Goal: Task Accomplishment & Management: Use online tool/utility

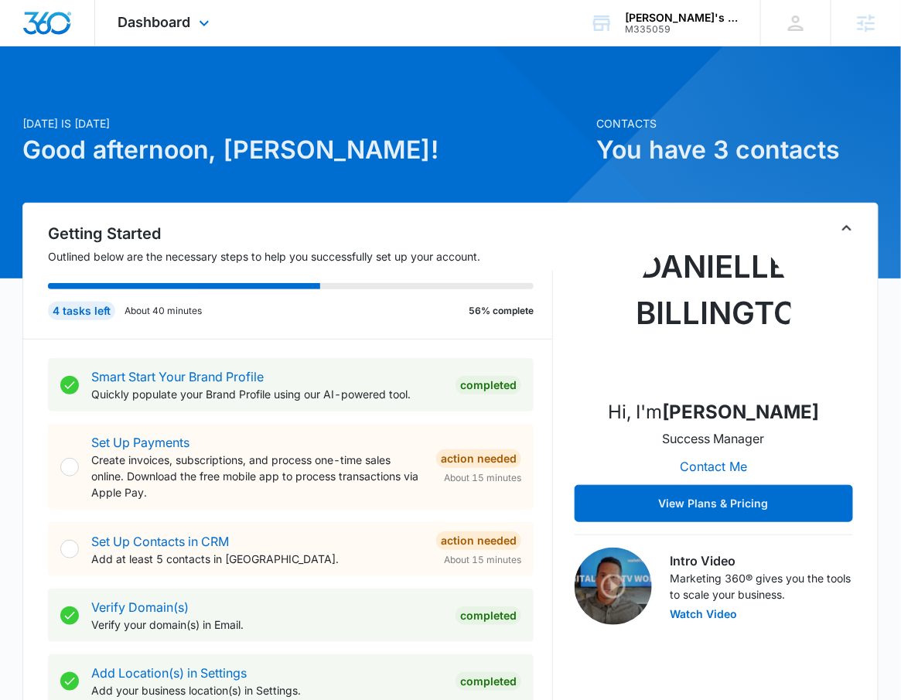
click at [196, 36] on div "Dashboard Apps Reputation Websites Forms CRM Email Social Payments POS Content …" at bounding box center [165, 23] width 141 height 46
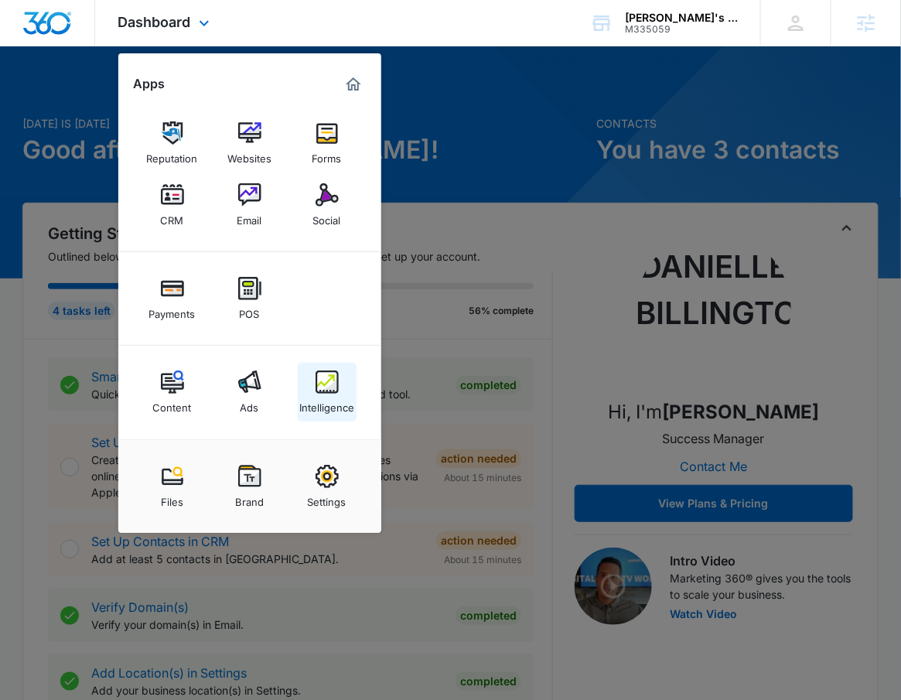
click at [318, 390] on img at bounding box center [326, 381] width 23 height 23
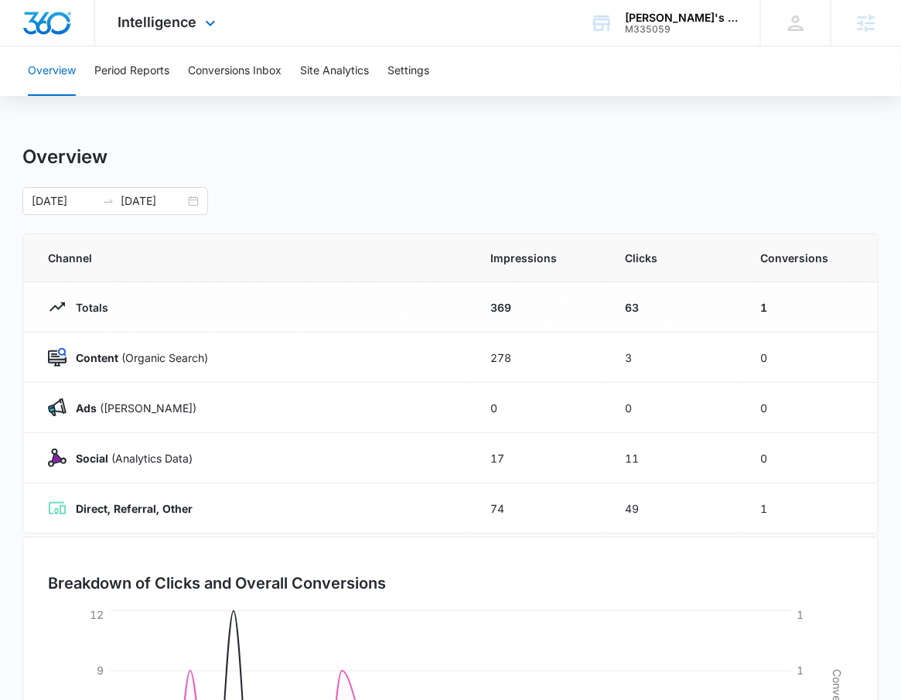
click at [176, 41] on div "Intelligence Apps Reputation Websites Forms CRM Email Social Payments POS Conte…" at bounding box center [169, 23] width 148 height 46
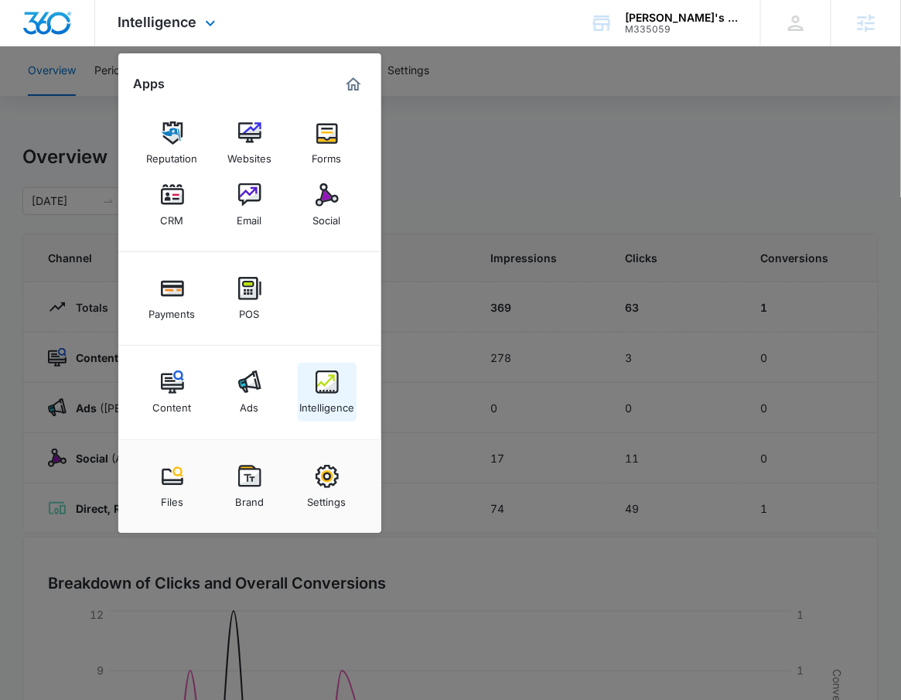
click at [342, 395] on div "Intelligence" at bounding box center [326, 403] width 55 height 20
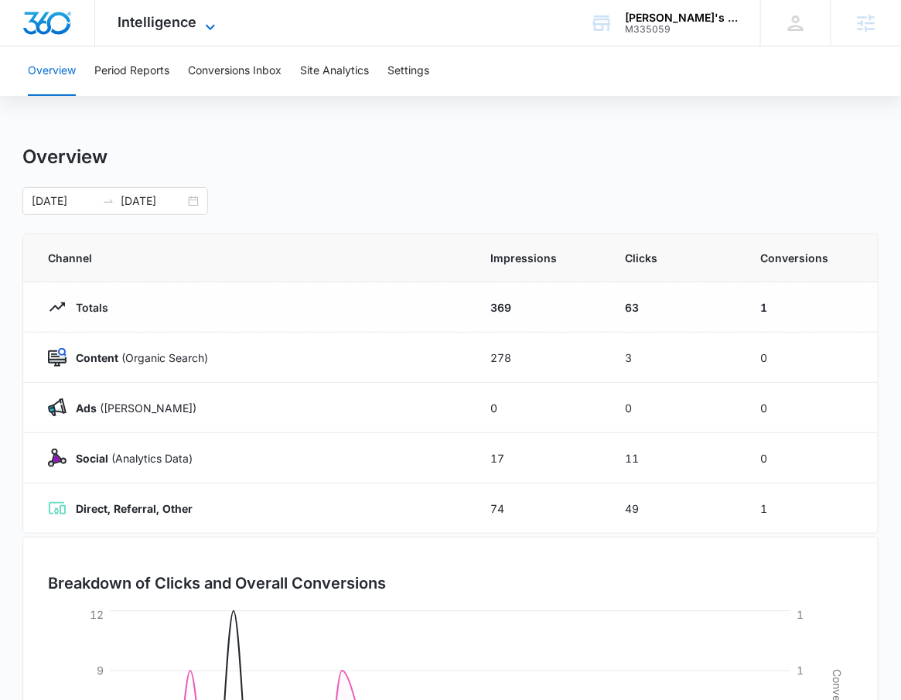
click at [209, 29] on icon at bounding box center [210, 27] width 19 height 19
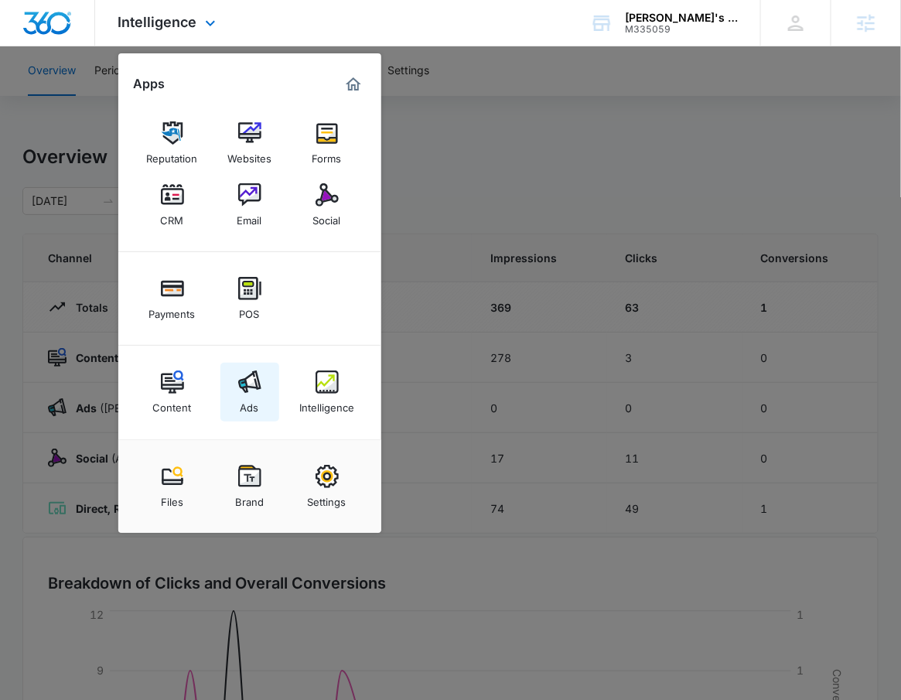
click at [256, 402] on div "Ads" at bounding box center [249, 403] width 19 height 20
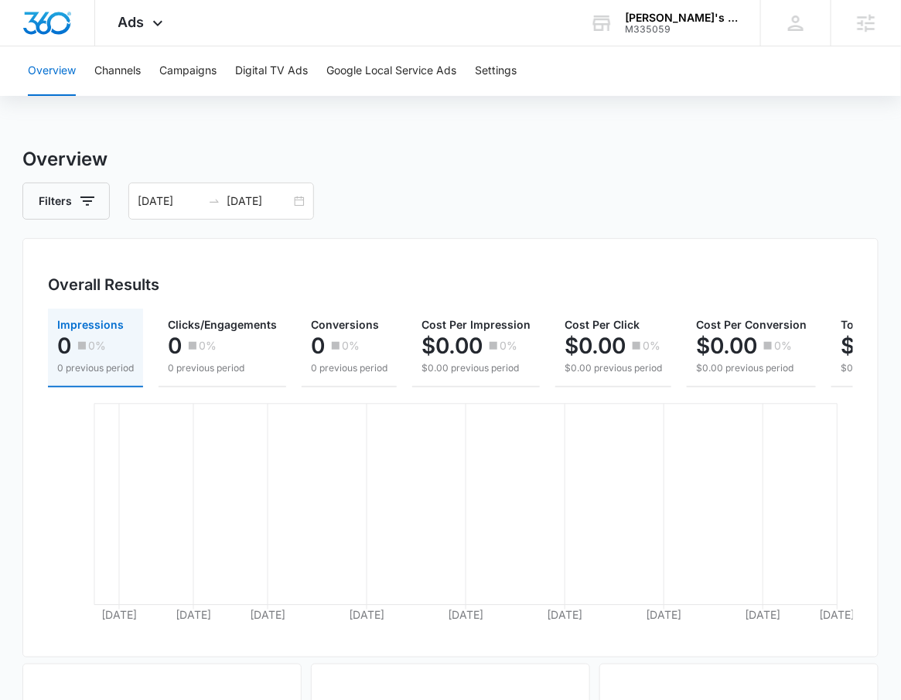
click at [475, 141] on div "Overview Channels Campaigns Digital TV Ads Google Local Service Ads Settings Ov…" at bounding box center [450, 631] width 901 height 1170
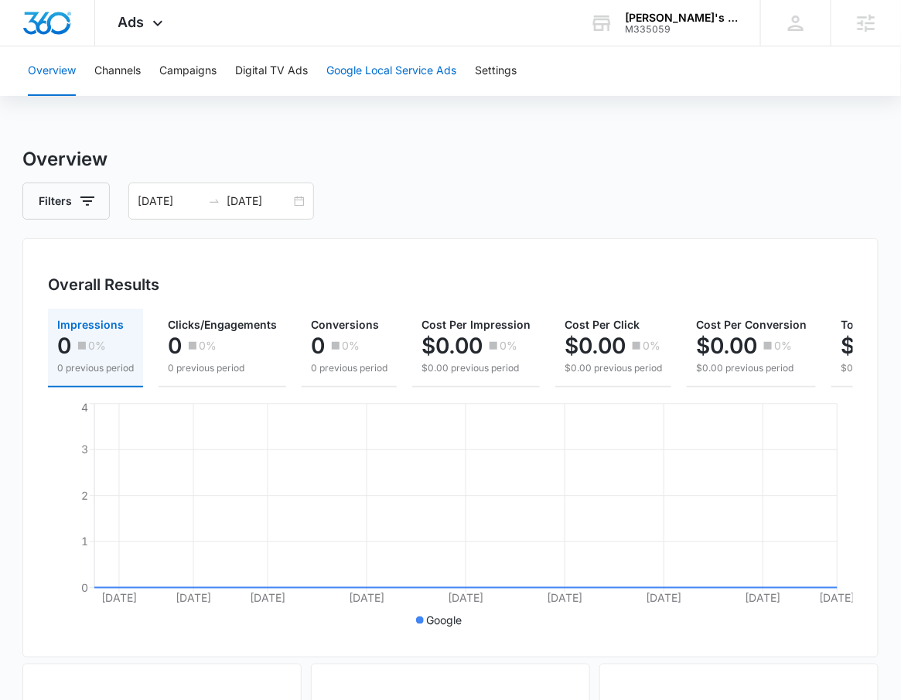
click at [383, 63] on button "Google Local Service Ads" at bounding box center [391, 70] width 130 height 49
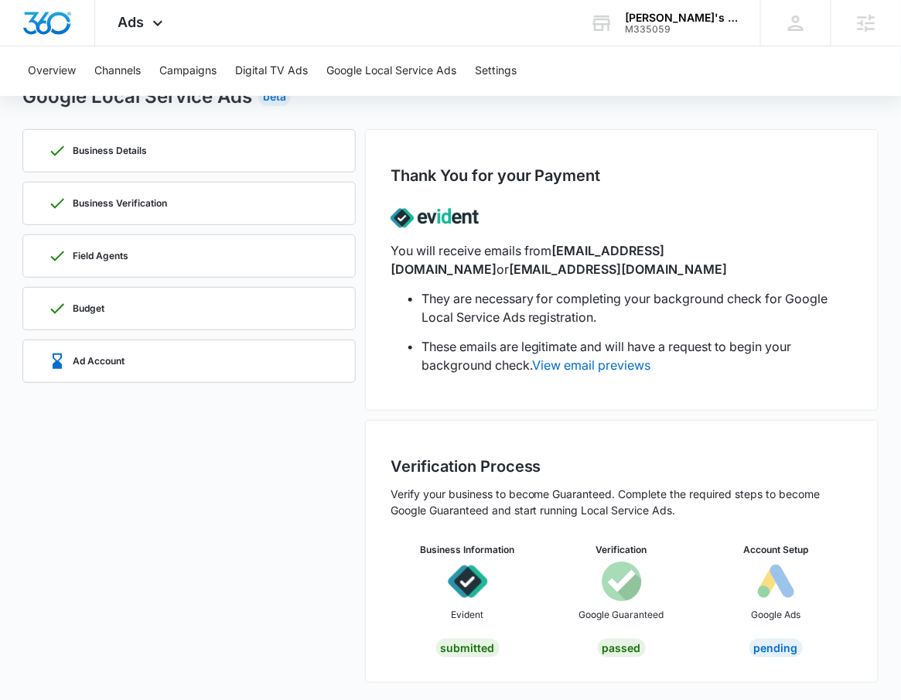
scroll to position [63, 0]
click at [121, 148] on p "Business Details" at bounding box center [110, 149] width 74 height 9
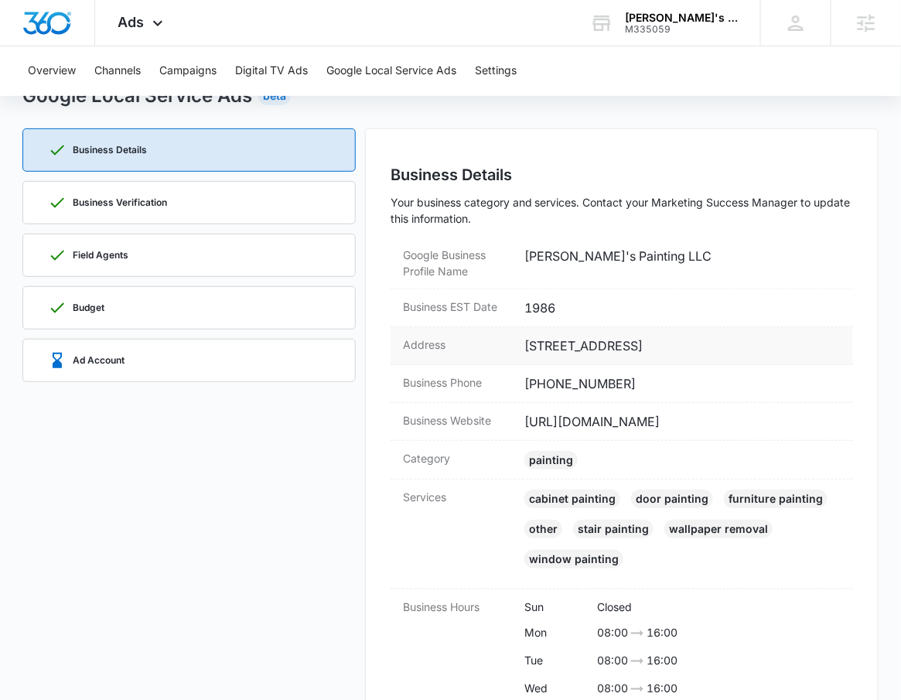
click at [592, 340] on dd "11230 167th Road, Live Oak, FL 32060" at bounding box center [682, 345] width 316 height 19
click at [591, 343] on dd "11230 167th Road, Live Oak, FL 32060" at bounding box center [682, 345] width 316 height 19
click at [606, 386] on dd "(386) 688-3000" at bounding box center [682, 383] width 316 height 19
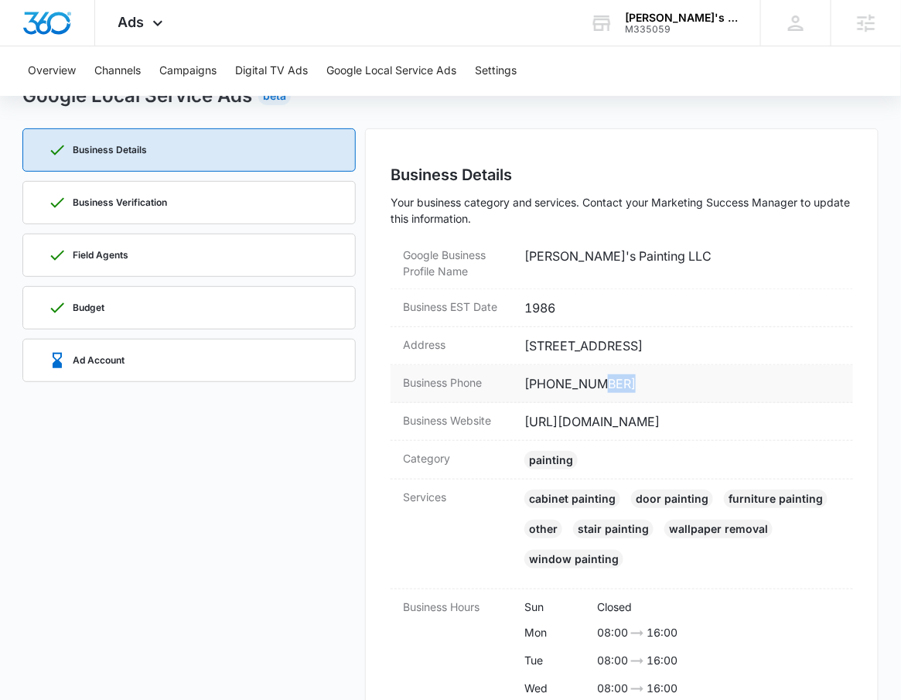
click at [606, 386] on dd "(386) 688-3000" at bounding box center [682, 383] width 316 height 19
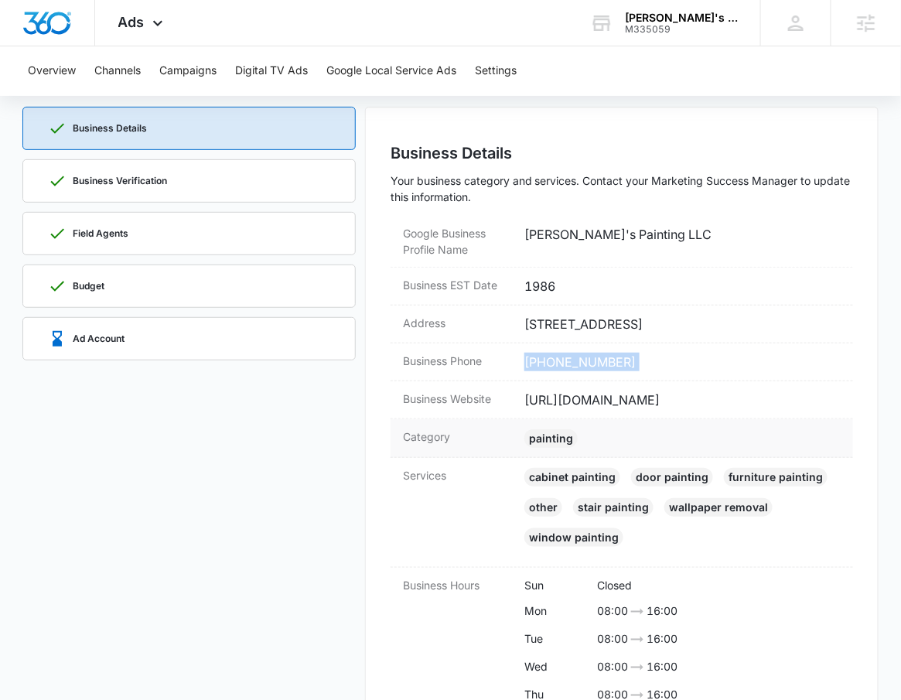
scroll to position [101, 0]
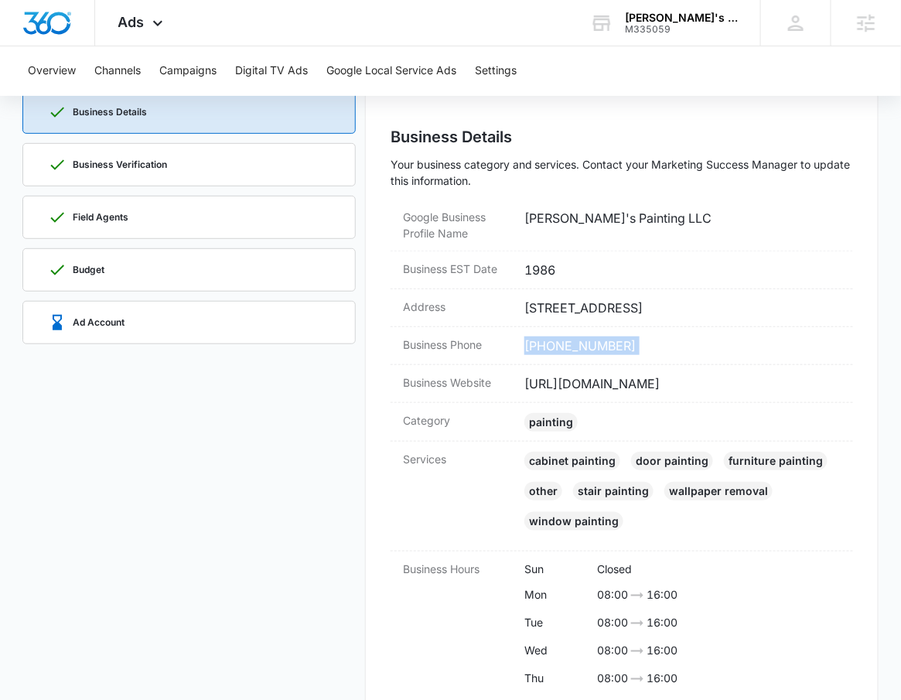
click at [120, 152] on div "Business Verification" at bounding box center [189, 165] width 282 height 42
click at [120, 133] on div "Business Details" at bounding box center [189, 112] width 282 height 42
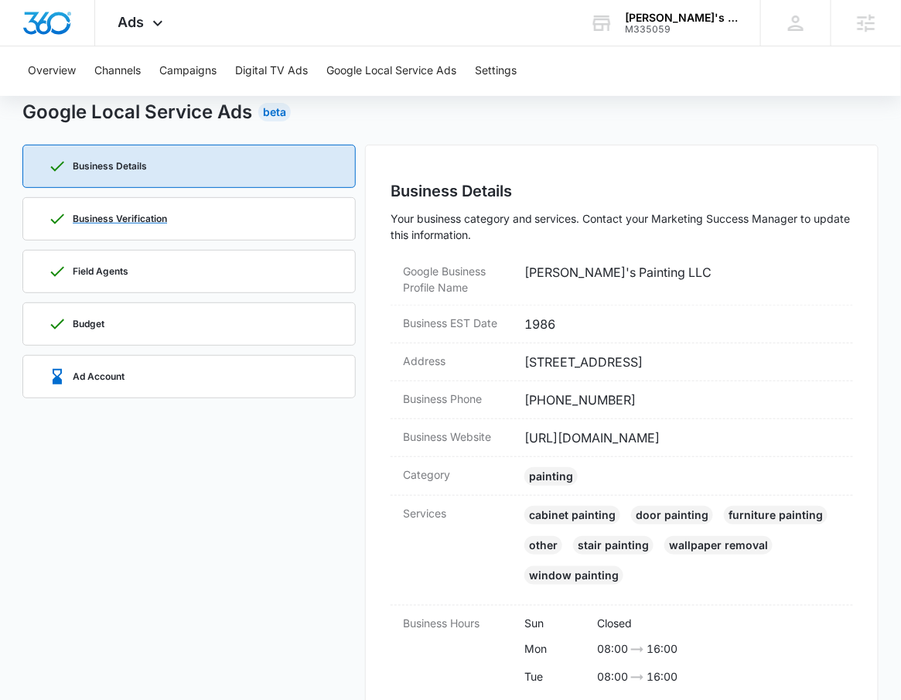
click at [137, 214] on p "Business Verification" at bounding box center [120, 218] width 94 height 9
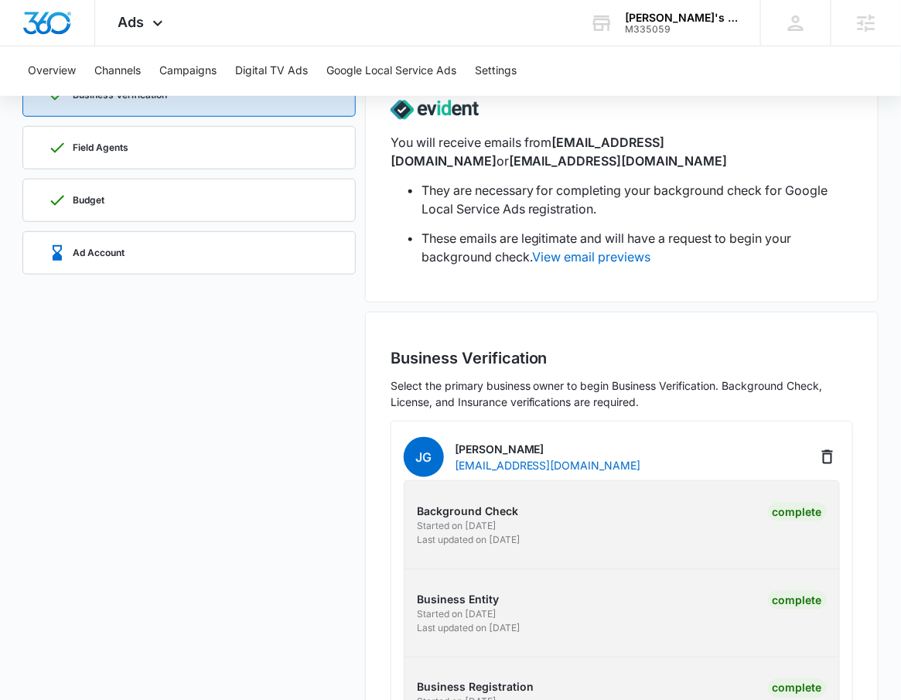
scroll to position [0, 0]
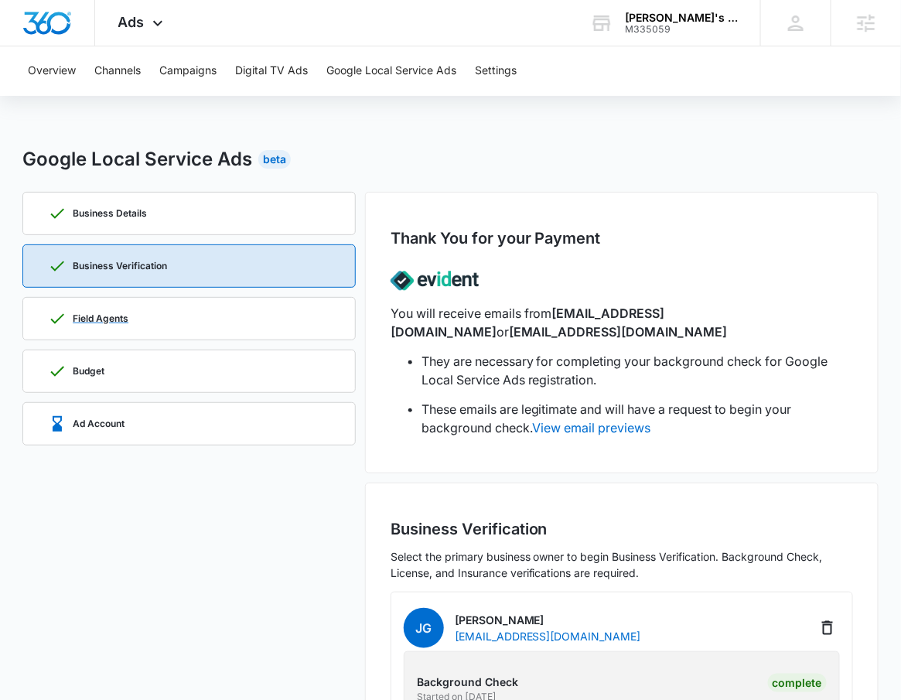
click at [127, 326] on div "Field Agents" at bounding box center [88, 318] width 80 height 19
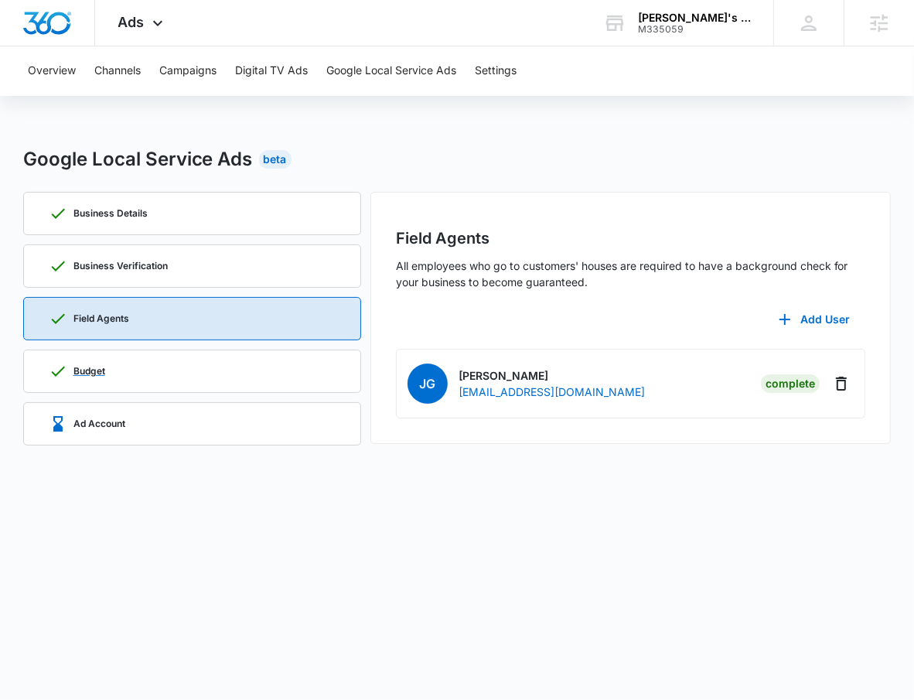
click at [148, 357] on div "Budget" at bounding box center [192, 371] width 287 height 42
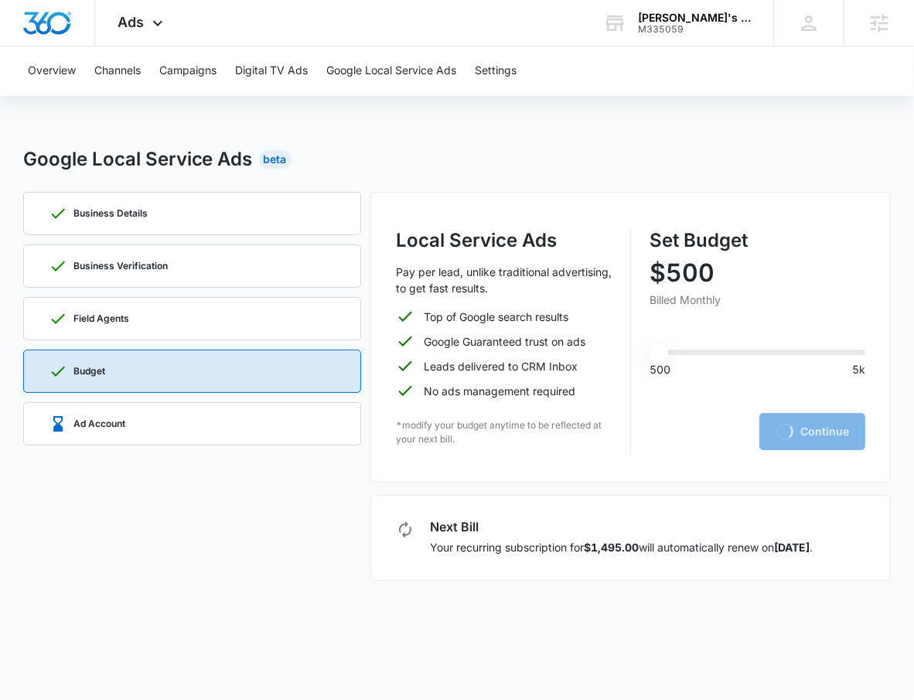
type input "500"
click at [179, 293] on div "Business Details Business Verification Field Agents Budget Ad Account" at bounding box center [192, 386] width 338 height 389
click at [165, 318] on div "Field Agents" at bounding box center [192, 319] width 287 height 42
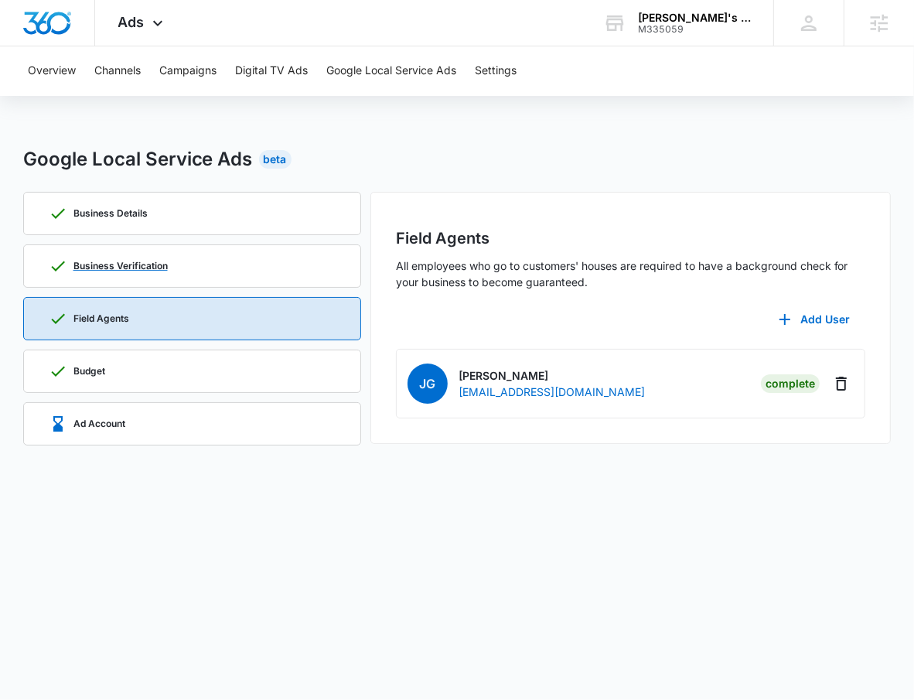
click at [256, 269] on div "Business Verification" at bounding box center [192, 266] width 287 height 42
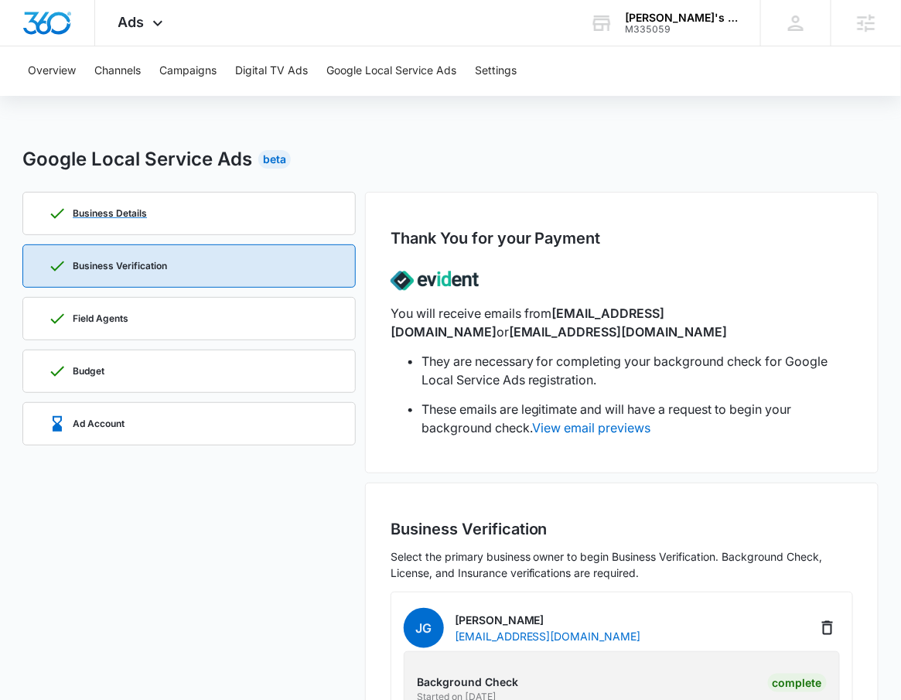
click at [247, 197] on div "Business Details" at bounding box center [189, 213] width 282 height 42
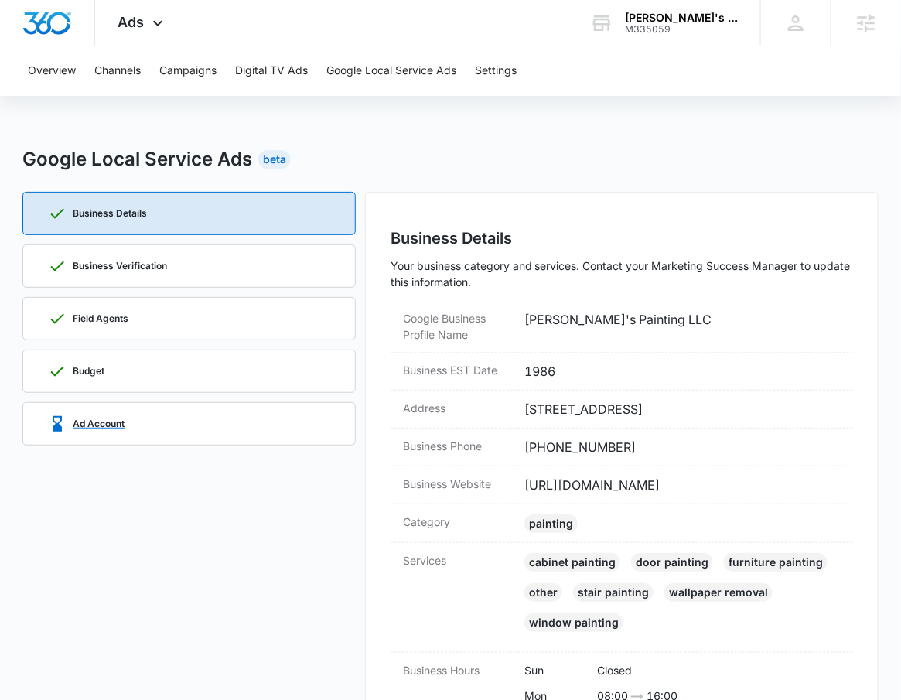
click at [209, 421] on div "Ad Account" at bounding box center [189, 424] width 282 height 42
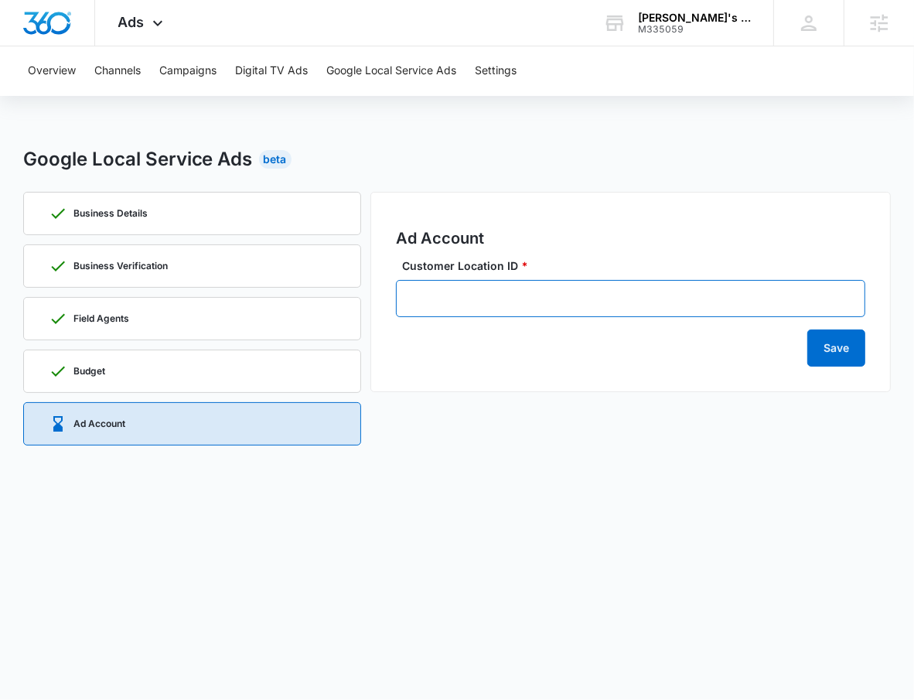
paste input "827-831-1099"
drag, startPoint x: 436, startPoint y: 306, endPoint x: 356, endPoint y: 303, distance: 80.5
click at [328, 301] on div "Business Details Business Verification Field Agents Budget Ad Account Ad Accoun…" at bounding box center [457, 323] width 868 height 263
click at [424, 305] on input "827-831-1099" at bounding box center [631, 298] width 470 height 37
click at [438, 298] on input "827-831-1099" at bounding box center [631, 298] width 470 height 37
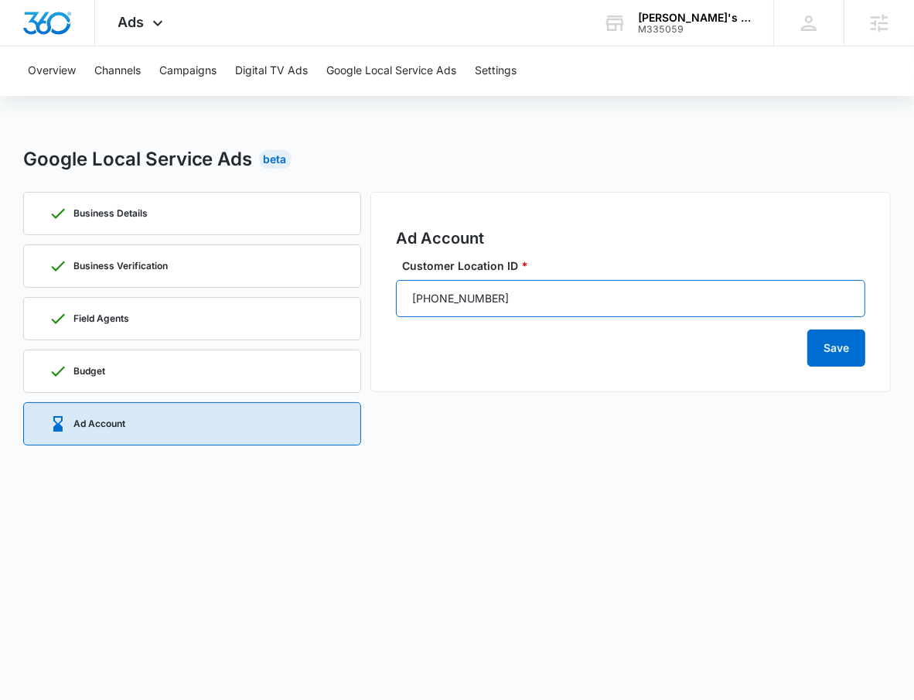
click at [727, 306] on input "827-831-1099" at bounding box center [631, 298] width 470 height 37
type input "827-831-1099"
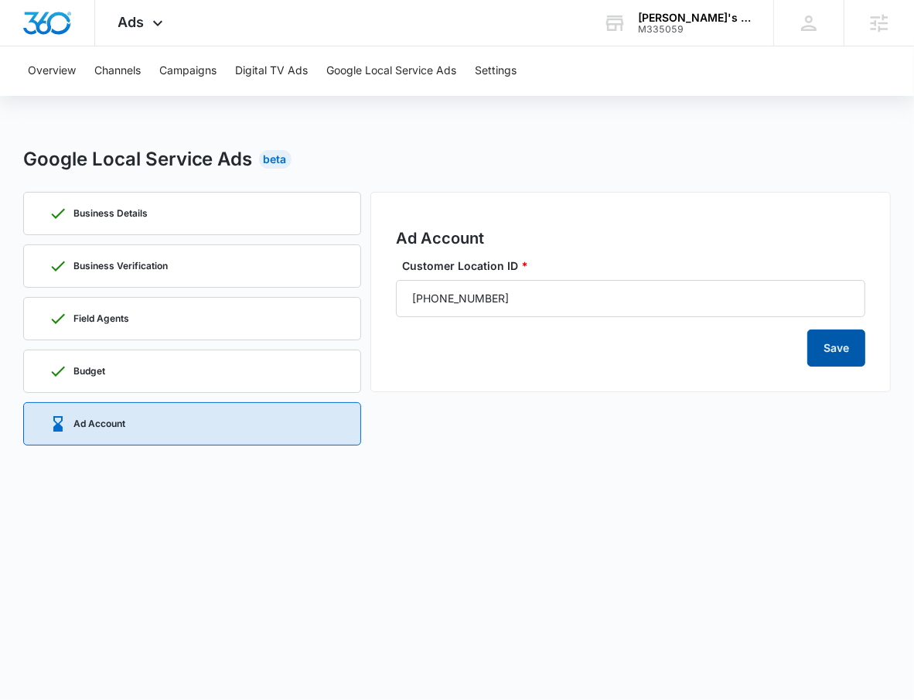
click at [843, 356] on button "Save" at bounding box center [836, 347] width 58 height 37
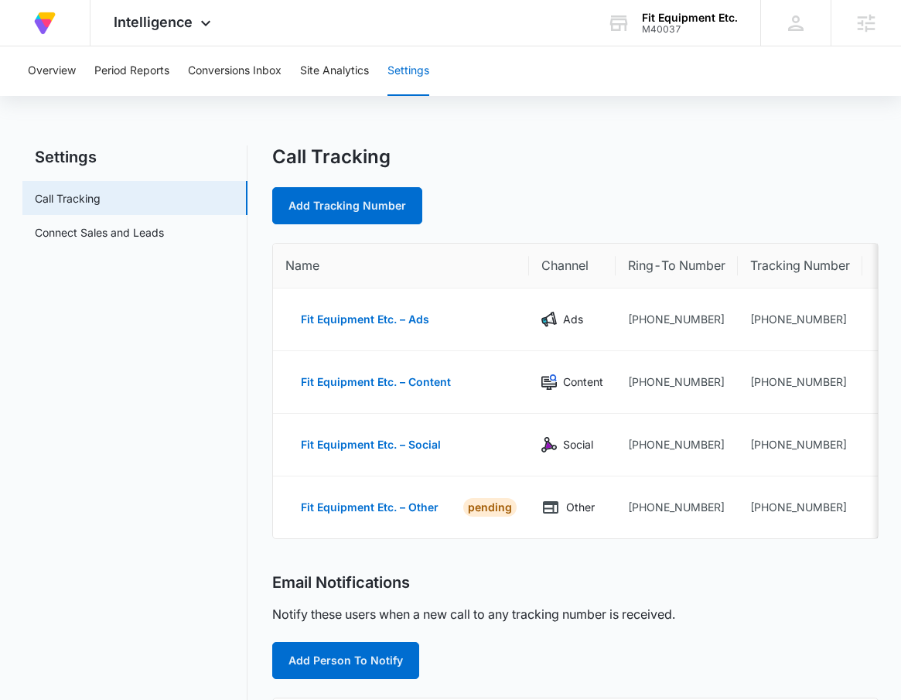
scroll to position [444, 0]
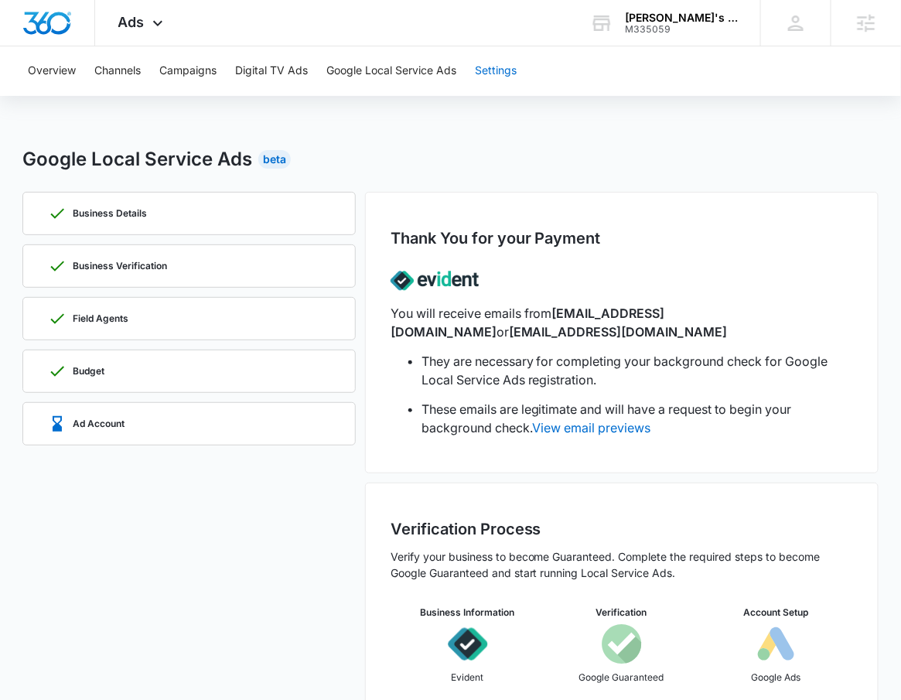
click at [512, 80] on button "Settings" at bounding box center [496, 70] width 42 height 49
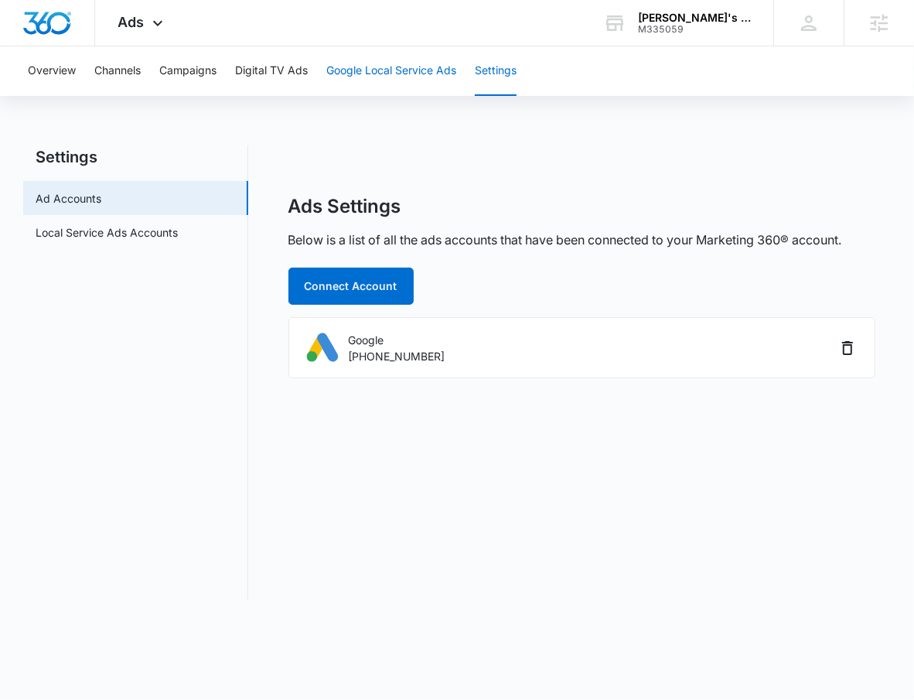
click at [426, 87] on button "Google Local Service Ads" at bounding box center [391, 70] width 130 height 49
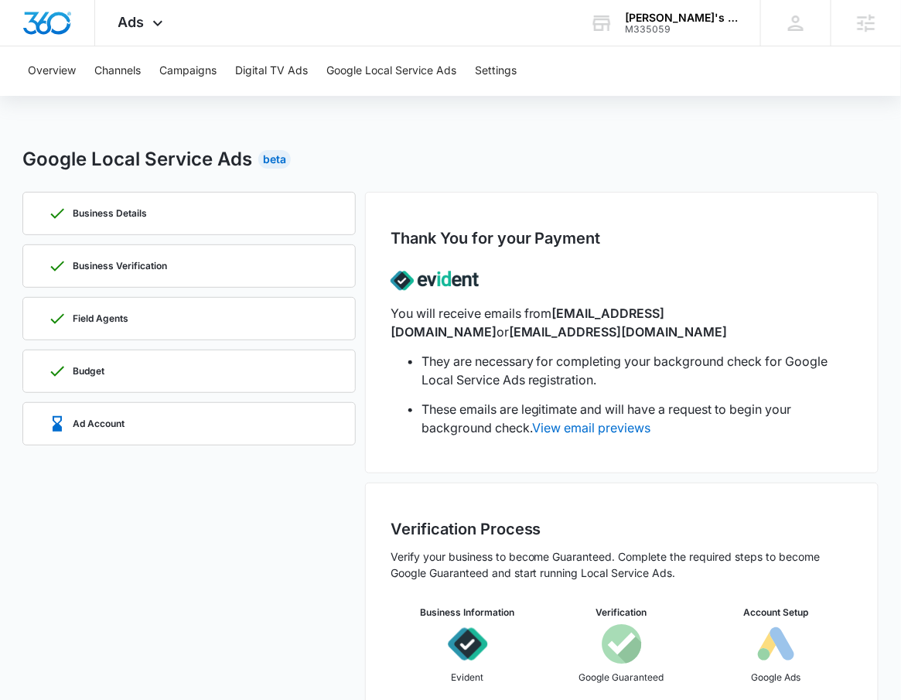
click at [263, 218] on div "Business Details" at bounding box center [189, 213] width 282 height 42
click at [263, 216] on div "Business Details" at bounding box center [189, 213] width 282 height 42
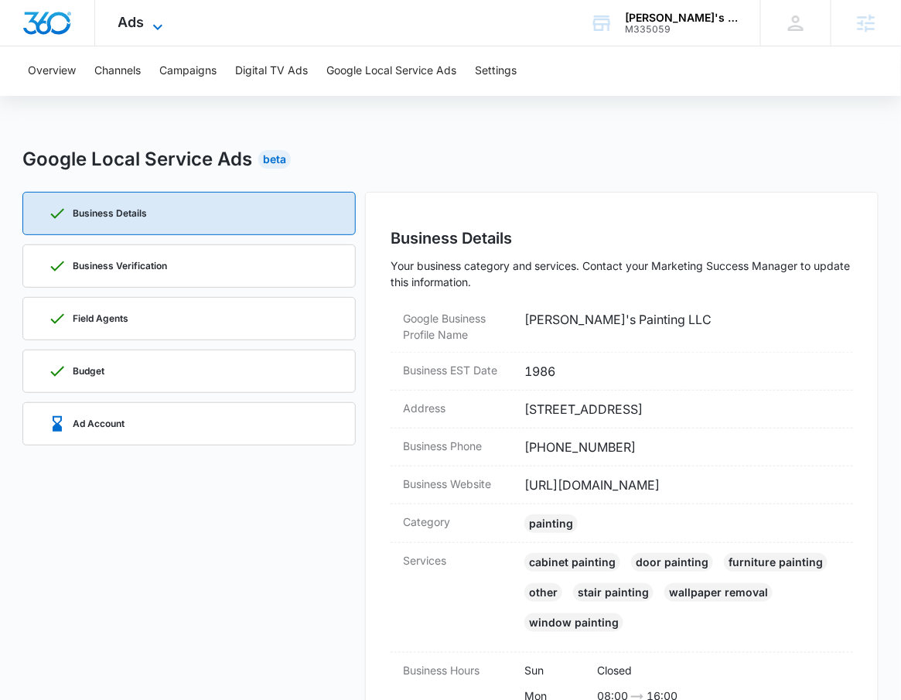
click at [127, 27] on span "Ads" at bounding box center [131, 22] width 26 height 16
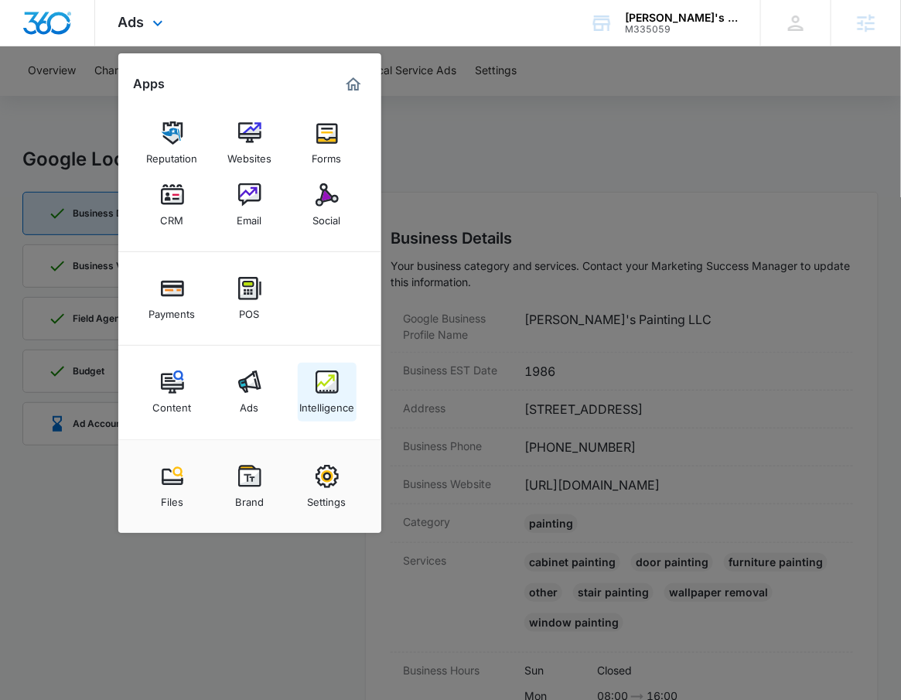
click at [315, 393] on img at bounding box center [326, 381] width 23 height 23
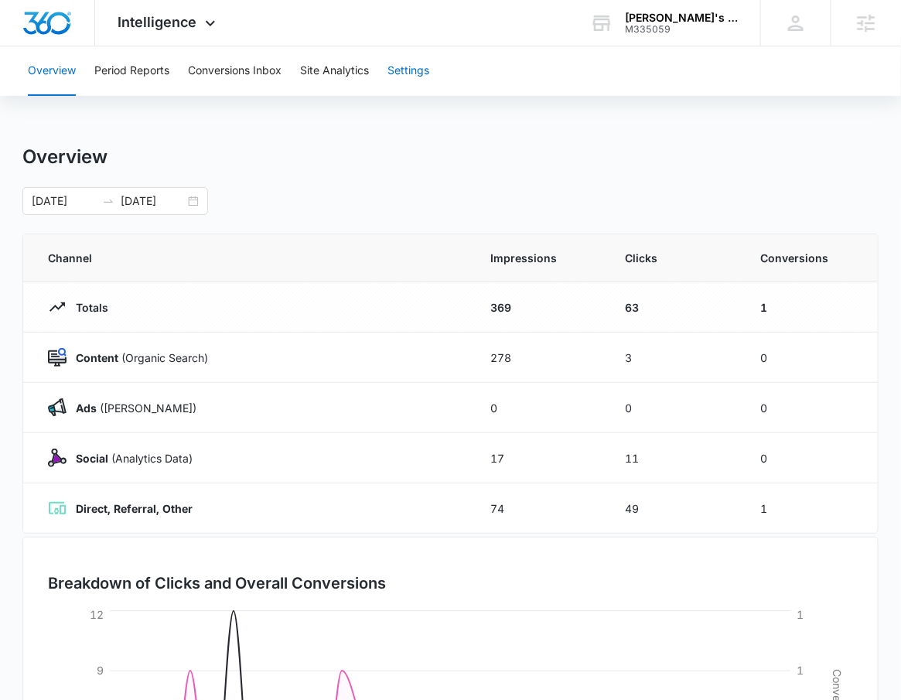
click at [429, 65] on button "Settings" at bounding box center [408, 70] width 42 height 49
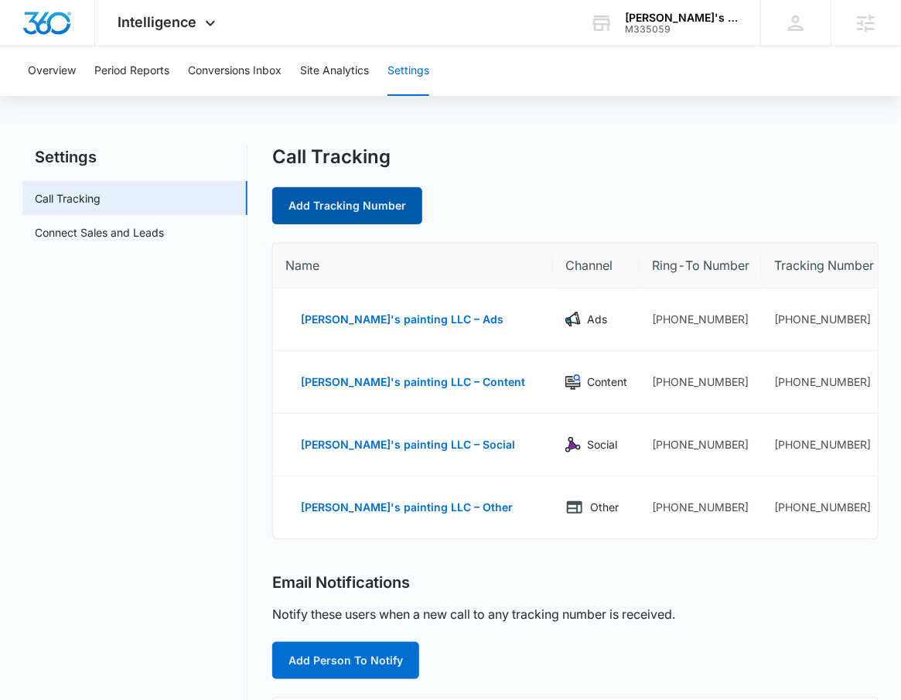
click at [405, 209] on link "Add Tracking Number" at bounding box center [347, 205] width 150 height 37
select select "by_area_code"
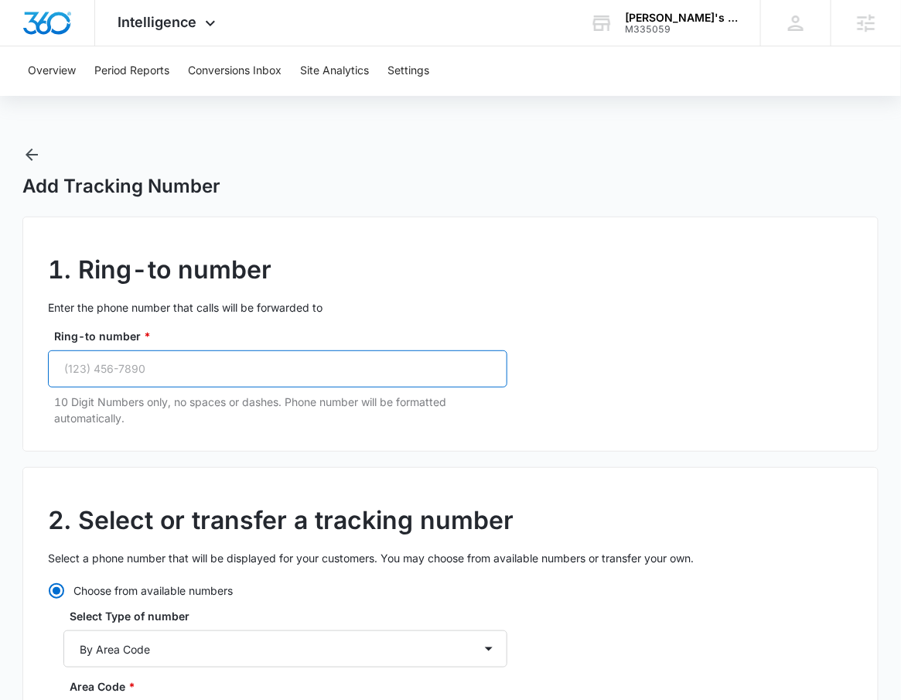
click at [336, 359] on input "Ring-to number *" at bounding box center [277, 368] width 459 height 37
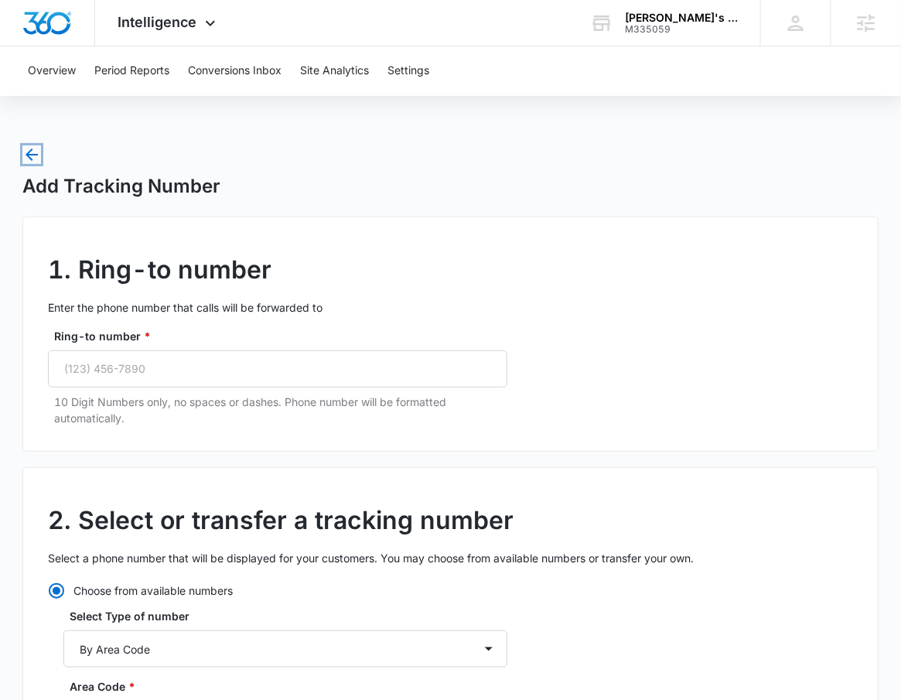
click at [39, 151] on icon "button" at bounding box center [31, 154] width 19 height 19
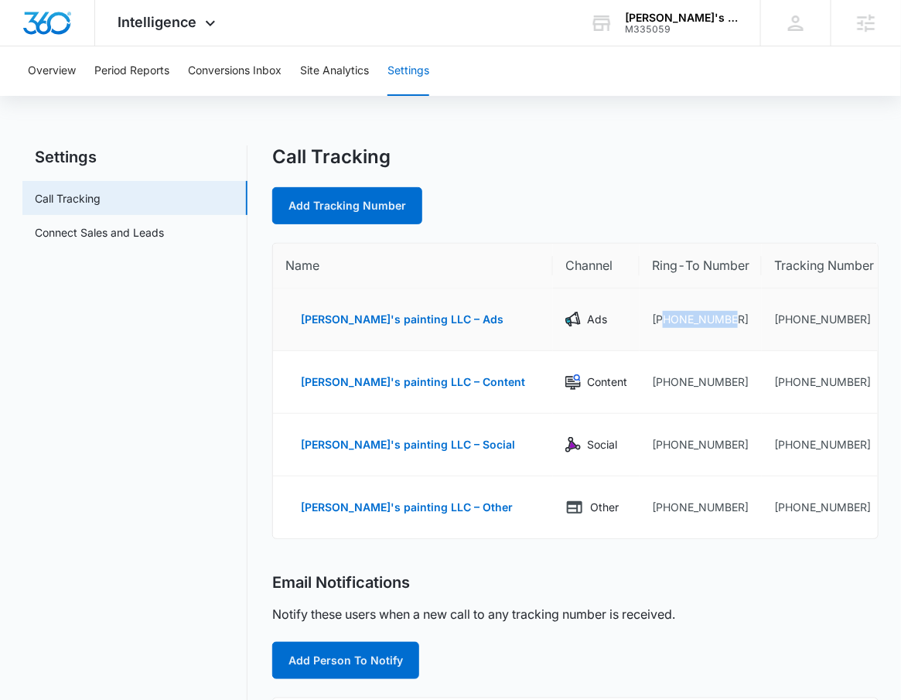
drag, startPoint x: 689, startPoint y: 355, endPoint x: 601, endPoint y: 321, distance: 94.5
click at [639, 321] on td "+13866883000" at bounding box center [700, 319] width 122 height 63
copy td "3866883000"
click at [350, 209] on link "Add Tracking Number" at bounding box center [347, 205] width 150 height 37
select select "by_area_code"
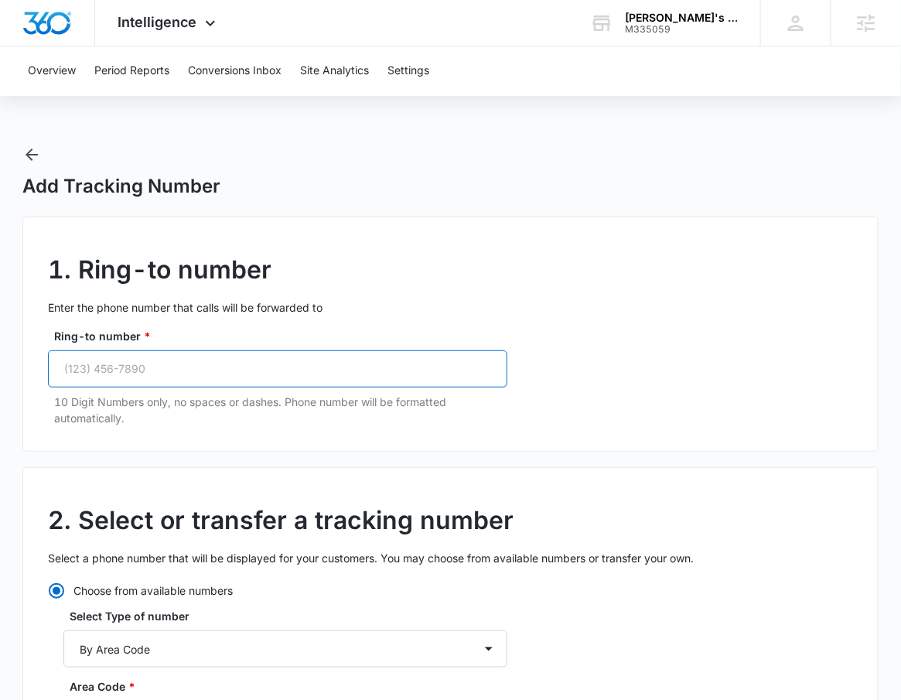
click at [180, 366] on input "Ring-to number *" at bounding box center [277, 368] width 459 height 37
paste input "(386) 688-3000"
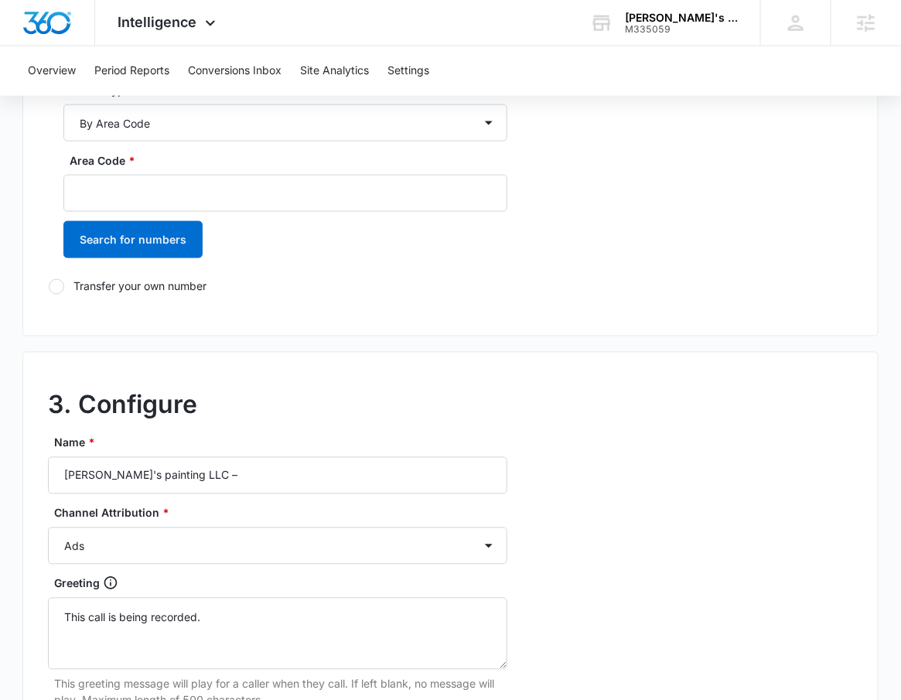
scroll to position [438, 0]
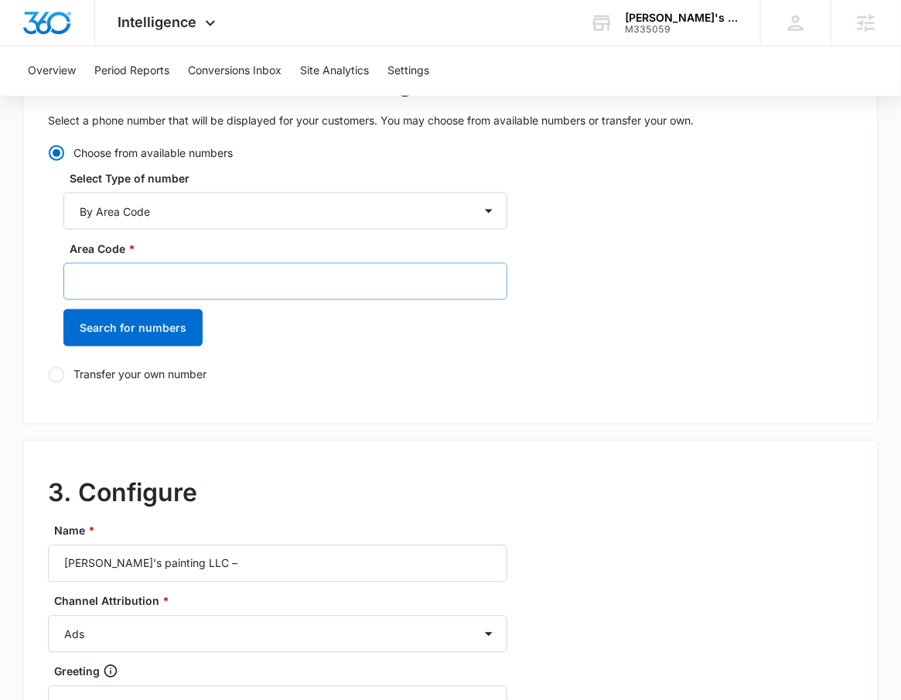
type input "(386) 688-3000"
click at [196, 280] on input "Area Code *" at bounding box center [285, 281] width 444 height 37
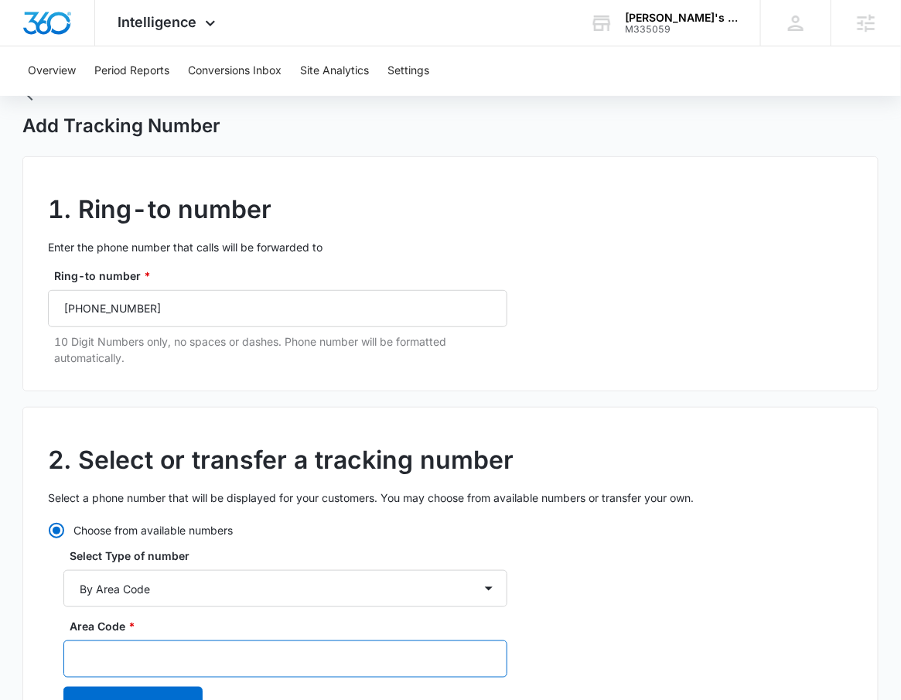
scroll to position [350, 0]
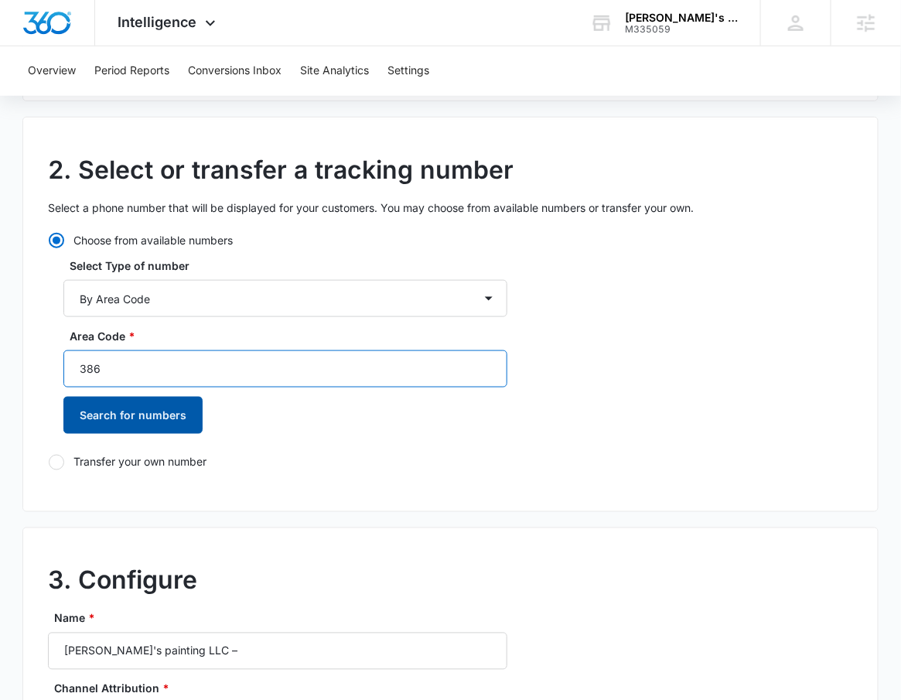
type input "386"
click at [158, 414] on button "Search for numbers" at bounding box center [132, 415] width 139 height 37
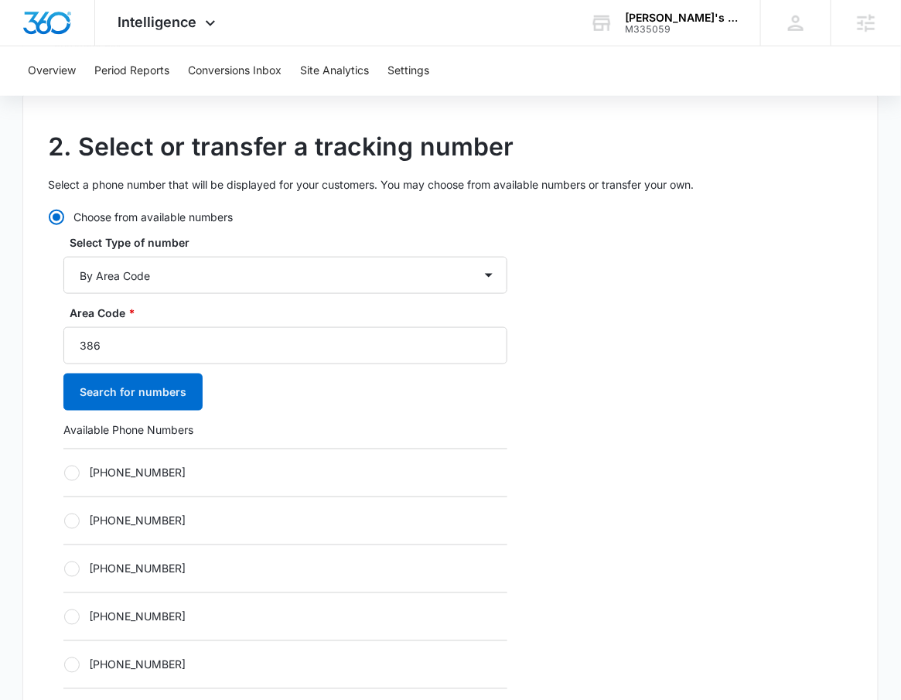
scroll to position [384, 0]
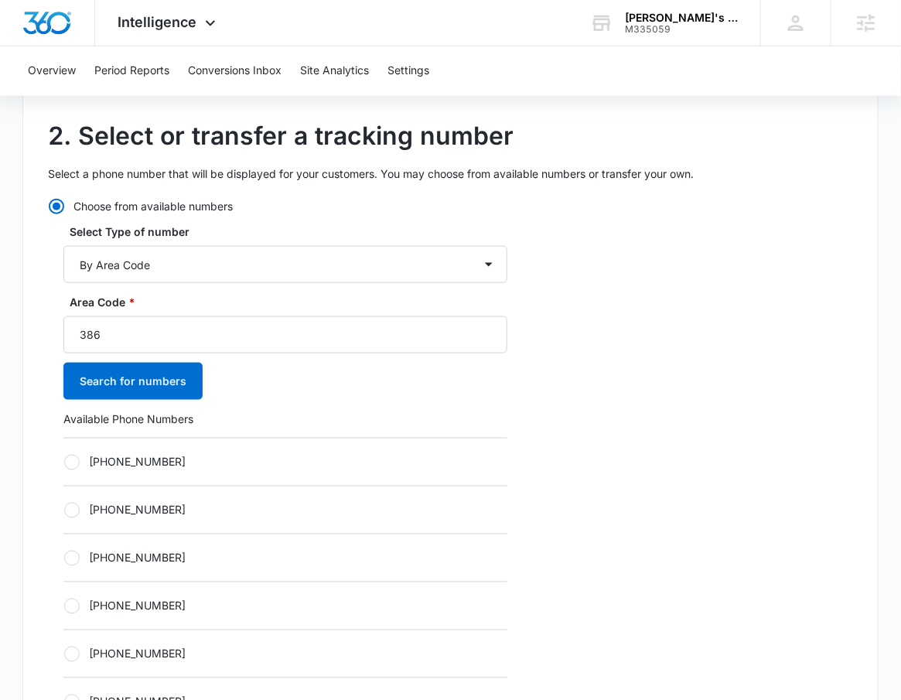
click at [196, 467] on label "+13862171182" at bounding box center [285, 462] width 444 height 16
click at [64, 462] on input "+13862171182" at bounding box center [63, 461] width 1 height 1
radio input "true"
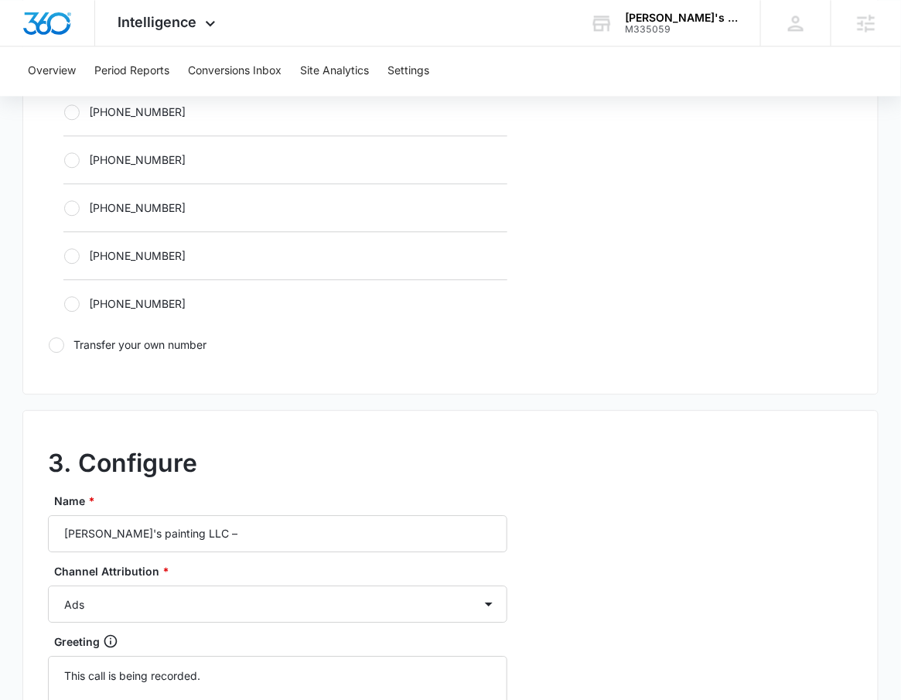
scroll to position [1047, 0]
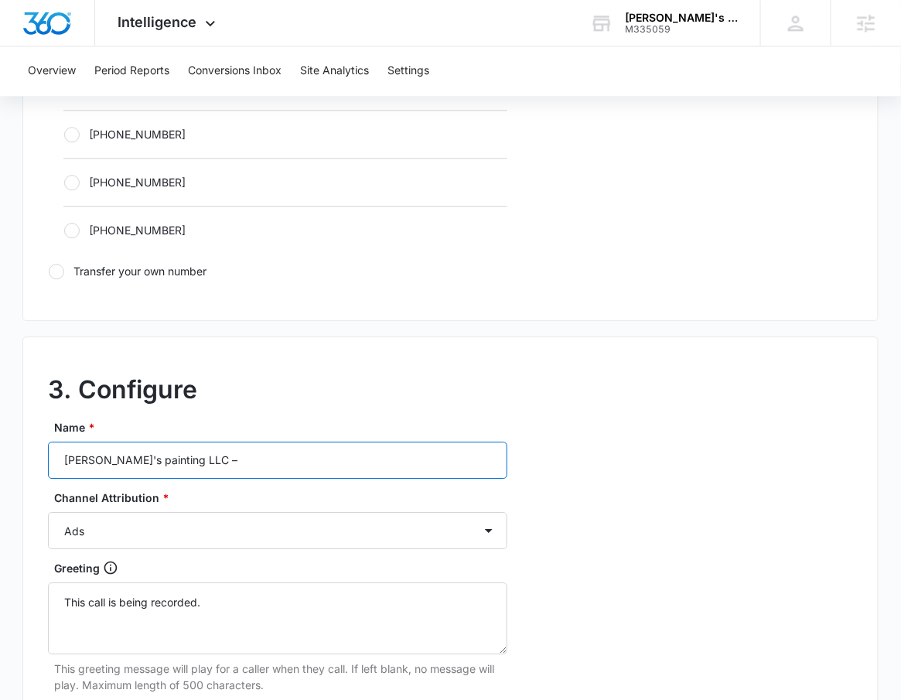
click at [206, 467] on input "John's painting LLC –" at bounding box center [277, 459] width 459 height 37
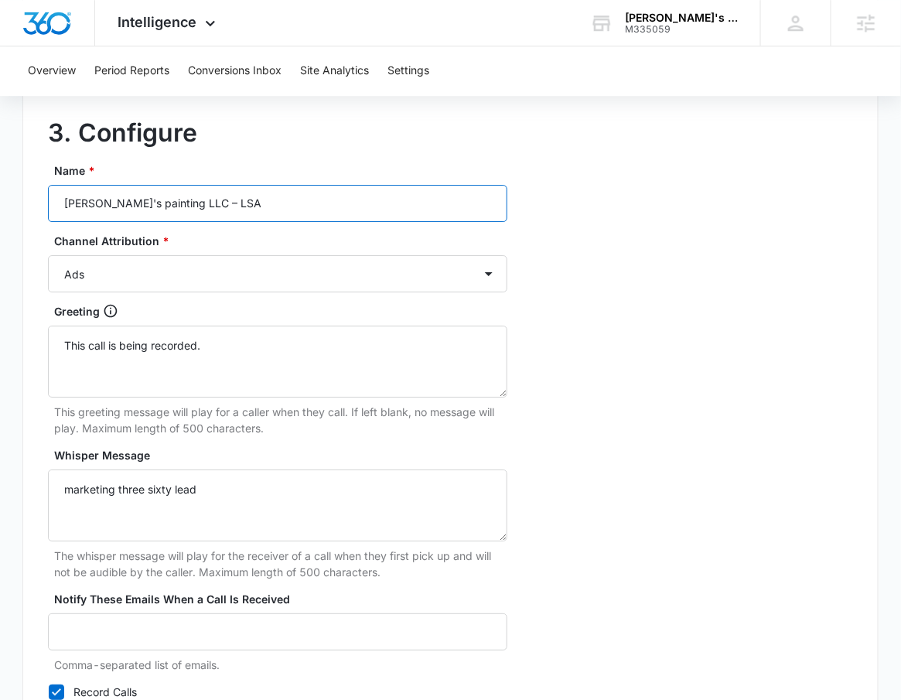
scroll to position [1311, 0]
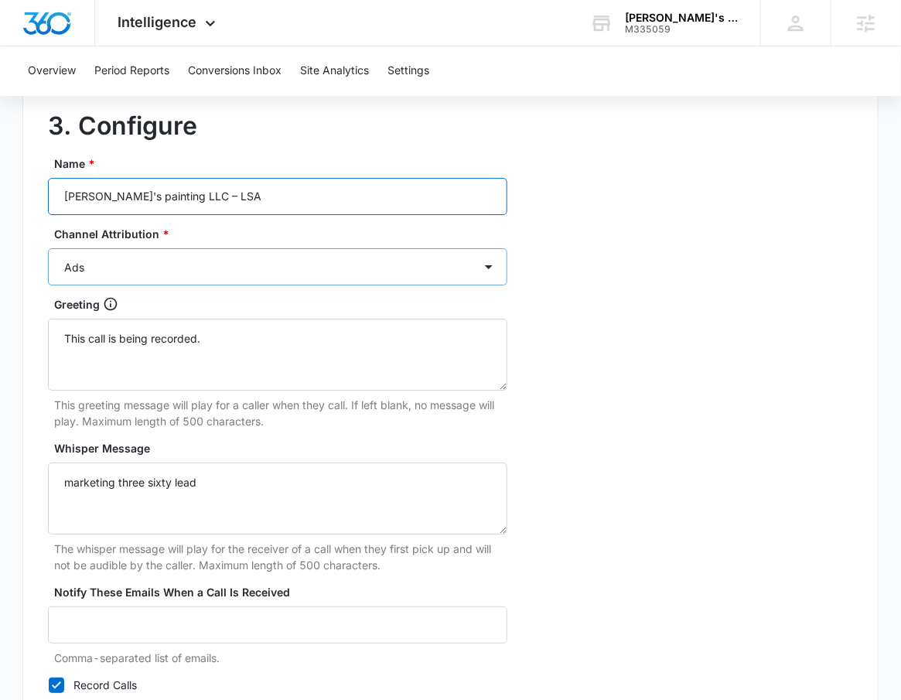
type input "John's painting LLC – LSA"
click at [240, 278] on select "Ads Local Service Ads Content Social Other" at bounding box center [277, 266] width 459 height 37
select select "OTHER"
click at [48, 248] on select "Ads Local Service Ads Content Social Other" at bounding box center [277, 266] width 459 height 37
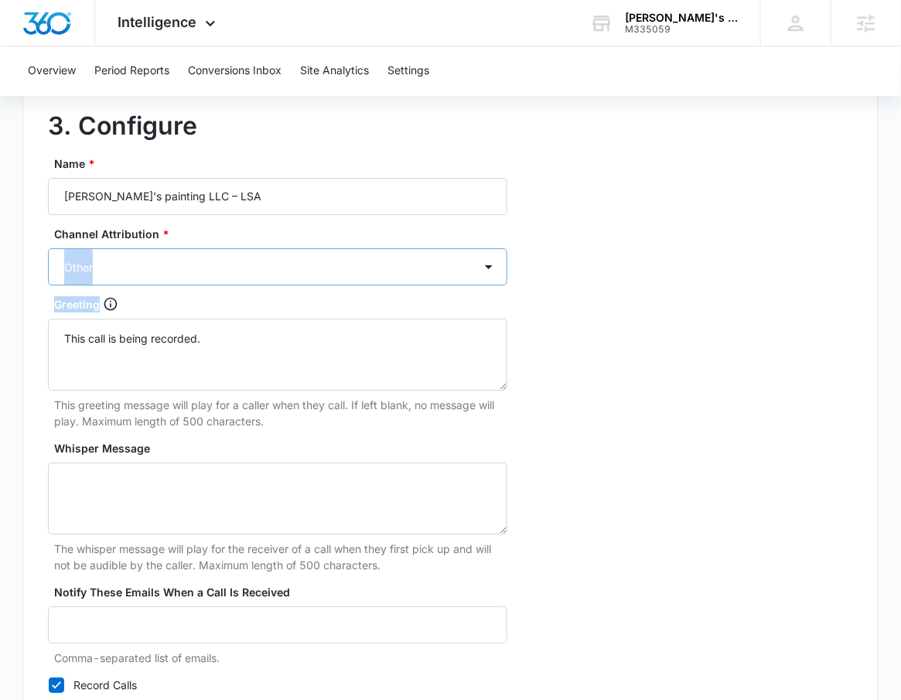
click at [376, 284] on div "Name * John's painting LLC – LSA Channel Attribution * Ads Local Service Ads Co…" at bounding box center [277, 436] width 459 height 563
click at [220, 271] on select "Ads Local Service Ads Content Social Other" at bounding box center [277, 266] width 459 height 37
select select "LSA"
click at [48, 248] on select "Ads Local Service Ads Content Social Other" at bounding box center [277, 266] width 459 height 37
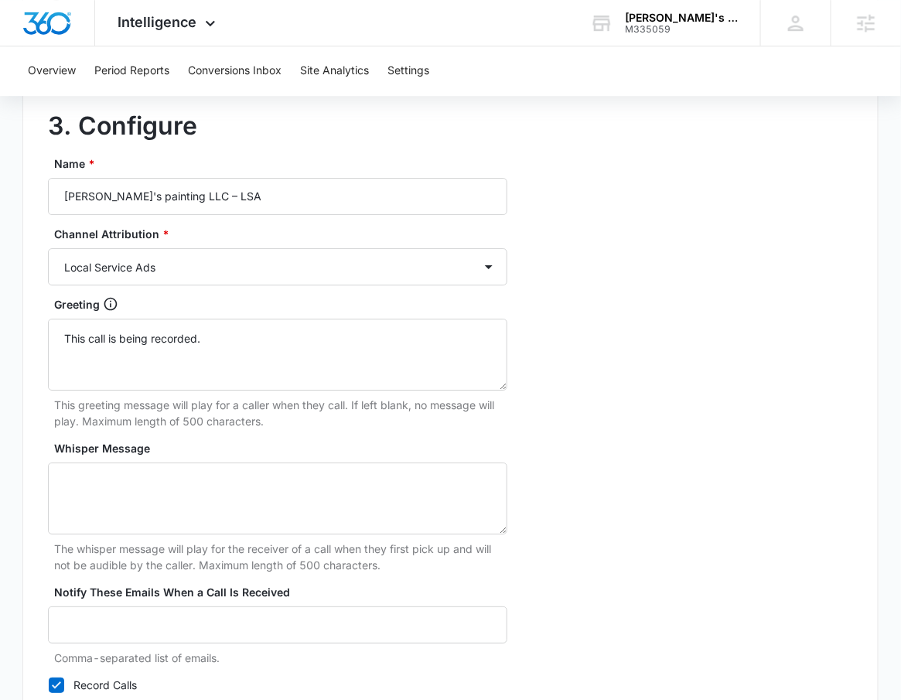
click at [676, 269] on div "3. Configure Name * John's painting LLC – LSA Channel Attribution * Ads Local S…" at bounding box center [450, 416] width 856 height 686
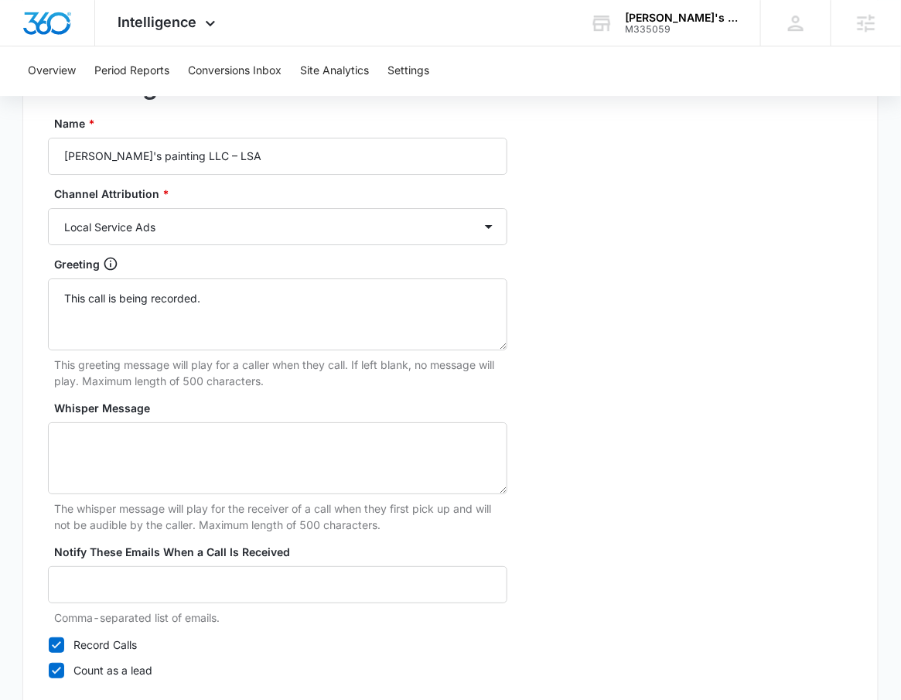
scroll to position [1452, 0]
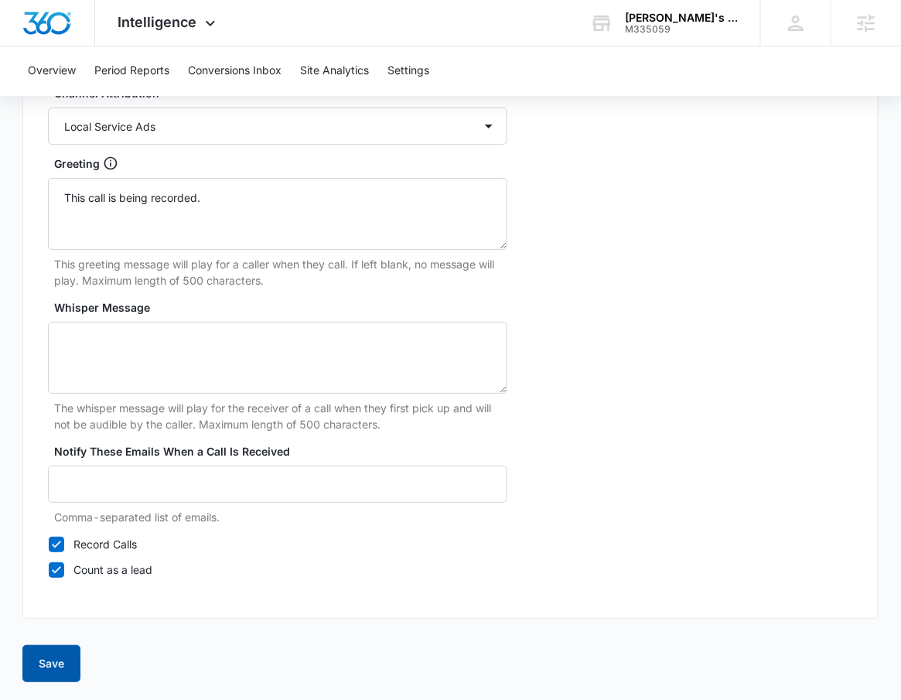
click at [65, 662] on button "Save" at bounding box center [51, 663] width 58 height 37
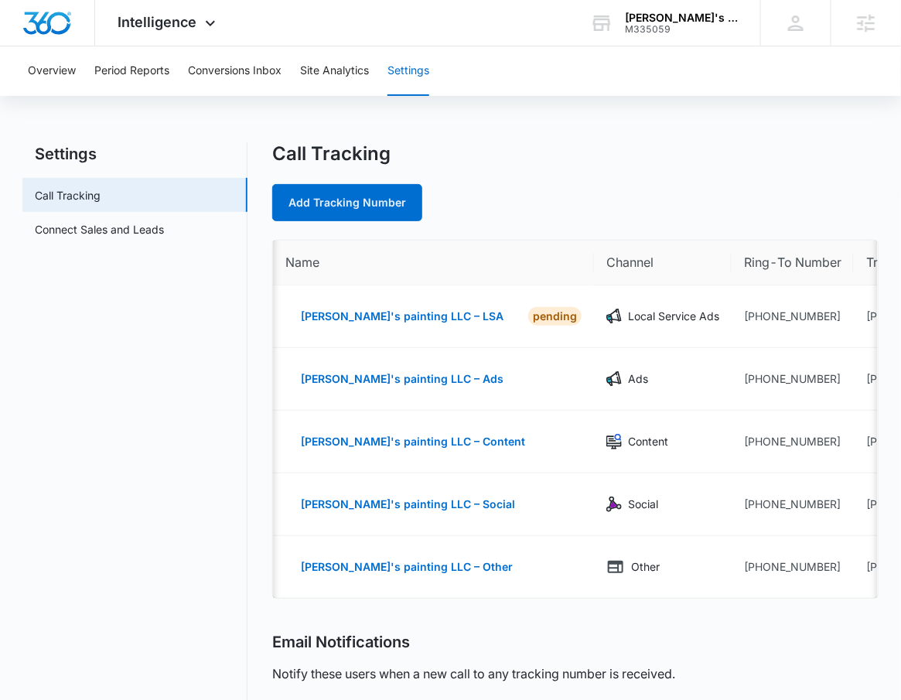
scroll to position [0, 83]
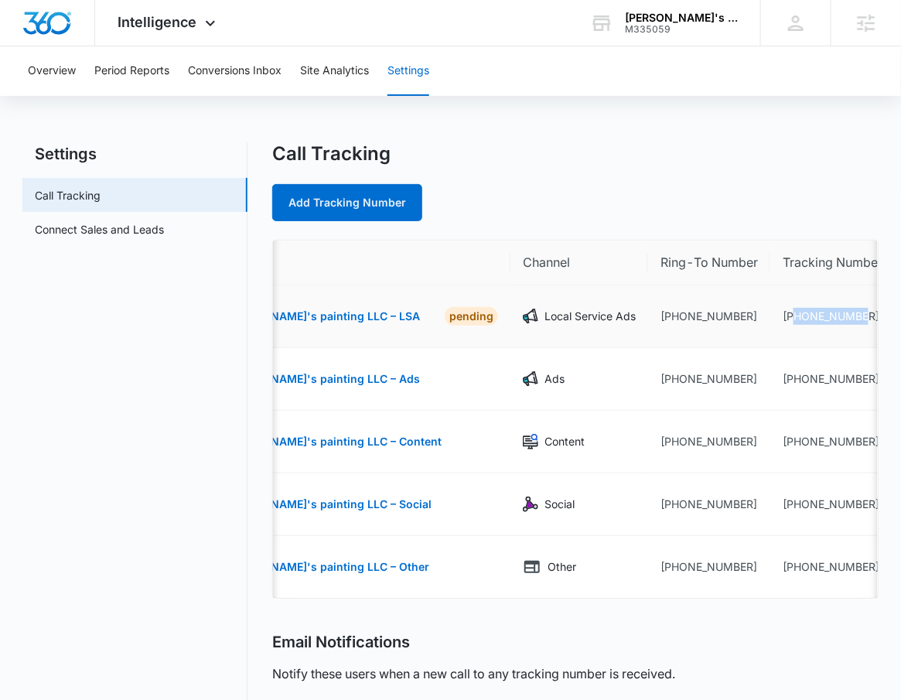
drag, startPoint x: 807, startPoint y: 322, endPoint x: 728, endPoint y: 311, distance: 79.7
click at [770, 311] on td "+13862171182" at bounding box center [832, 316] width 124 height 63
copy td "3862171182"
